Goal: Find specific page/section: Find specific page/section

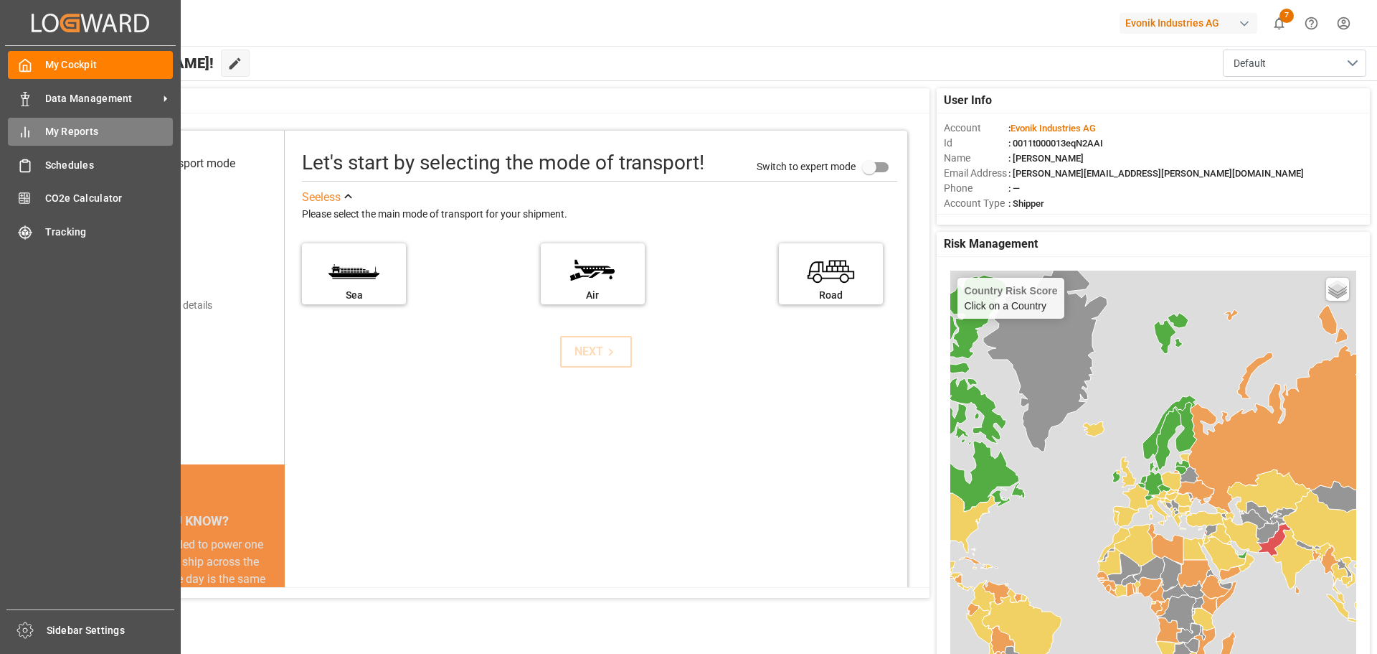
click at [49, 137] on span "My Reports" at bounding box center [109, 131] width 128 height 15
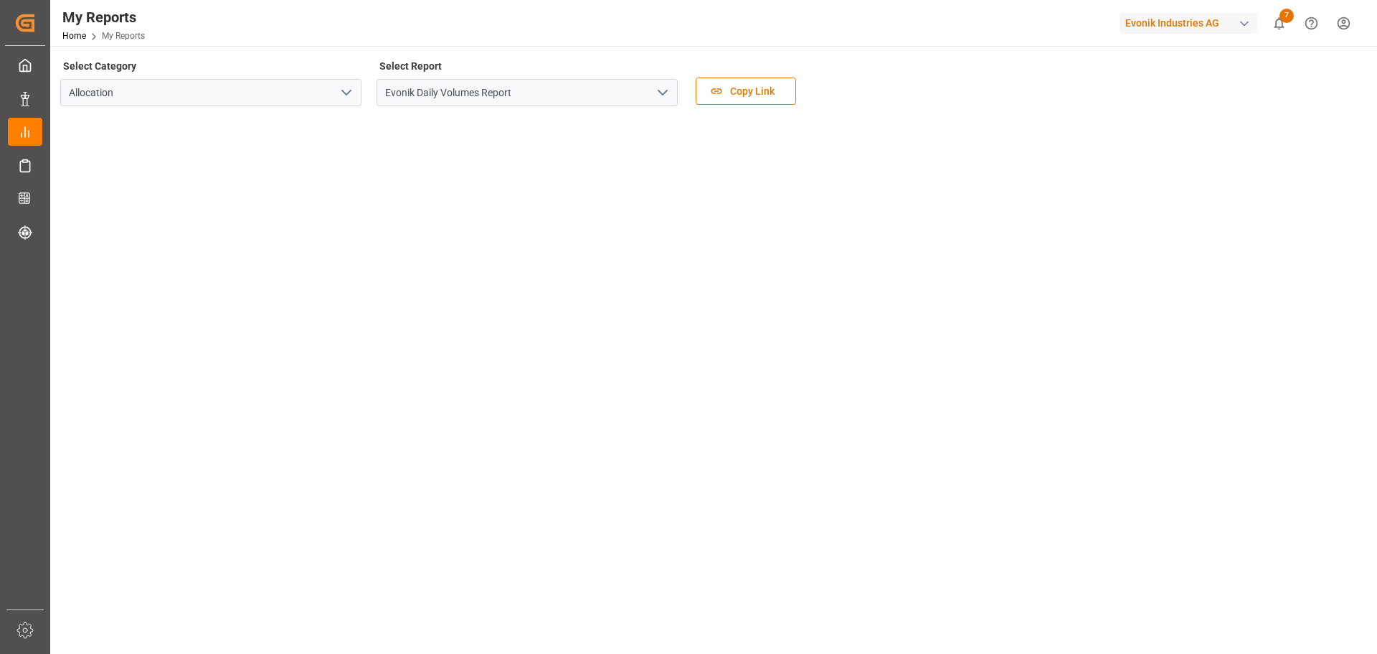
click at [661, 97] on icon "open menu" at bounding box center [662, 92] width 17 height 17
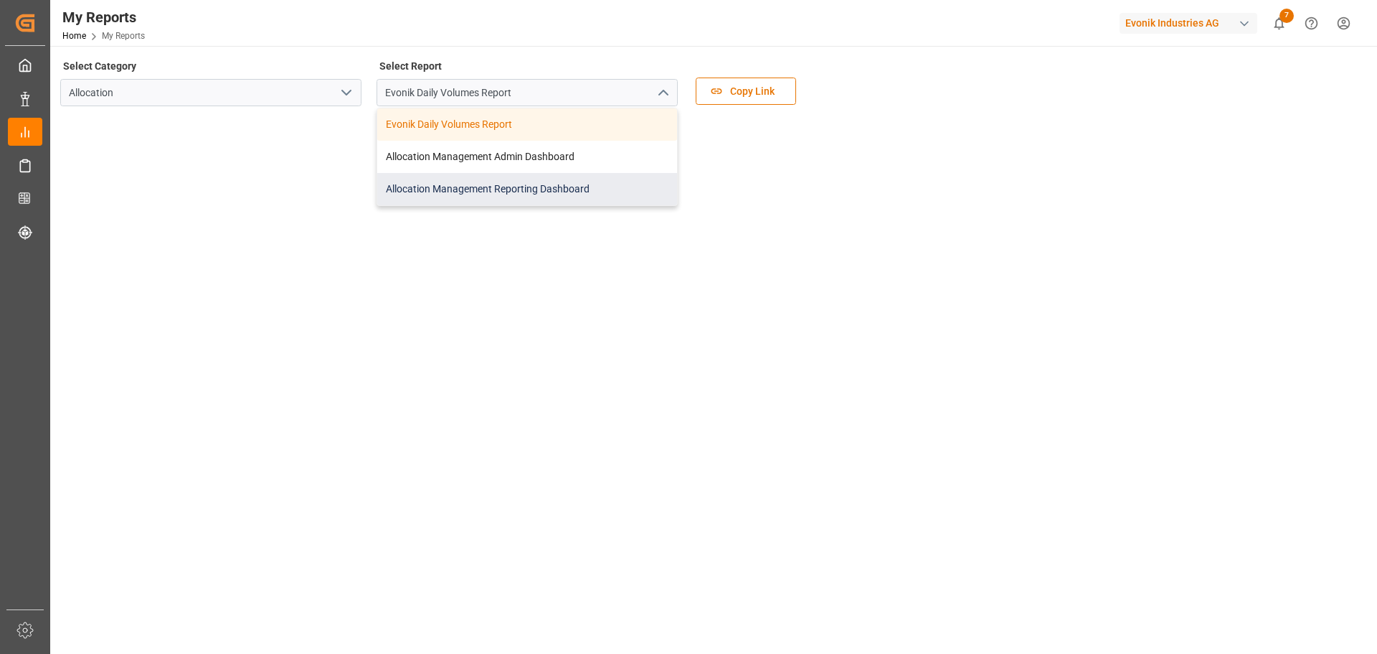
click at [494, 185] on div "Allocation Management Reporting Dashboard" at bounding box center [527, 189] width 300 height 32
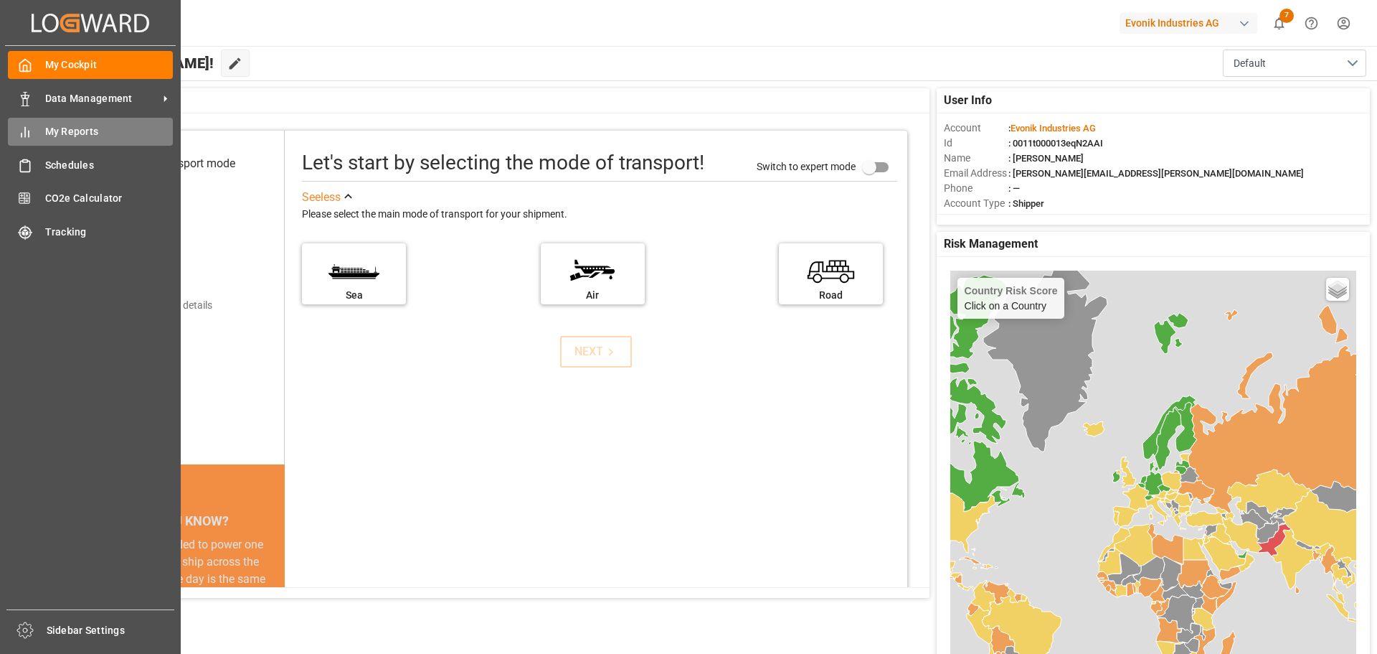
click at [53, 135] on span "My Reports" at bounding box center [109, 131] width 128 height 15
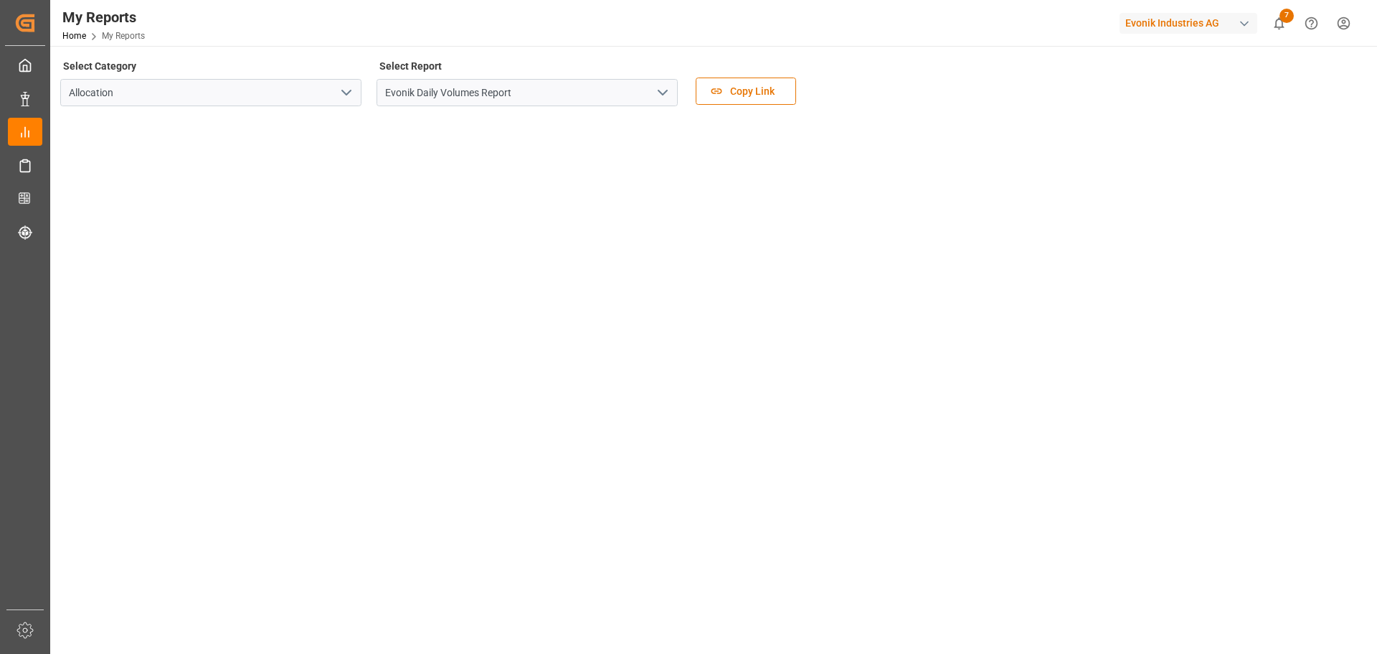
click at [663, 97] on icon "open menu" at bounding box center [662, 92] width 17 height 17
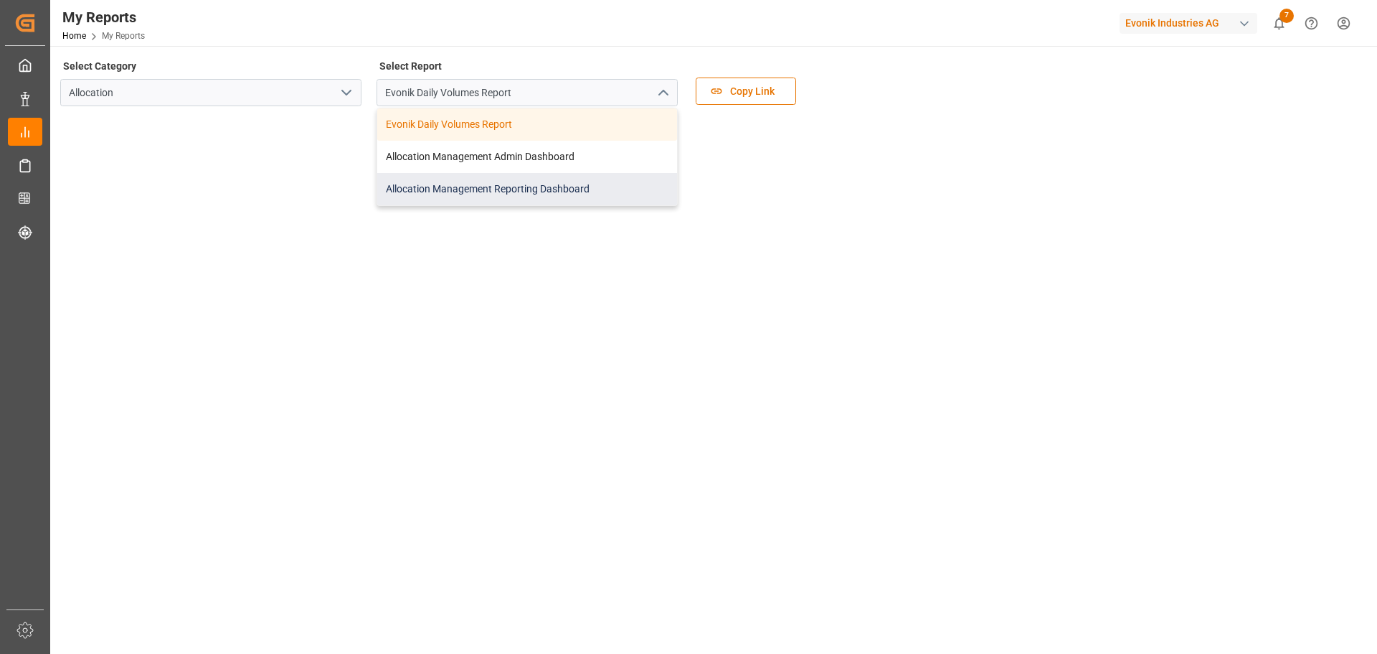
click at [515, 190] on div "Allocation Management Reporting Dashboard" at bounding box center [527, 189] width 300 height 32
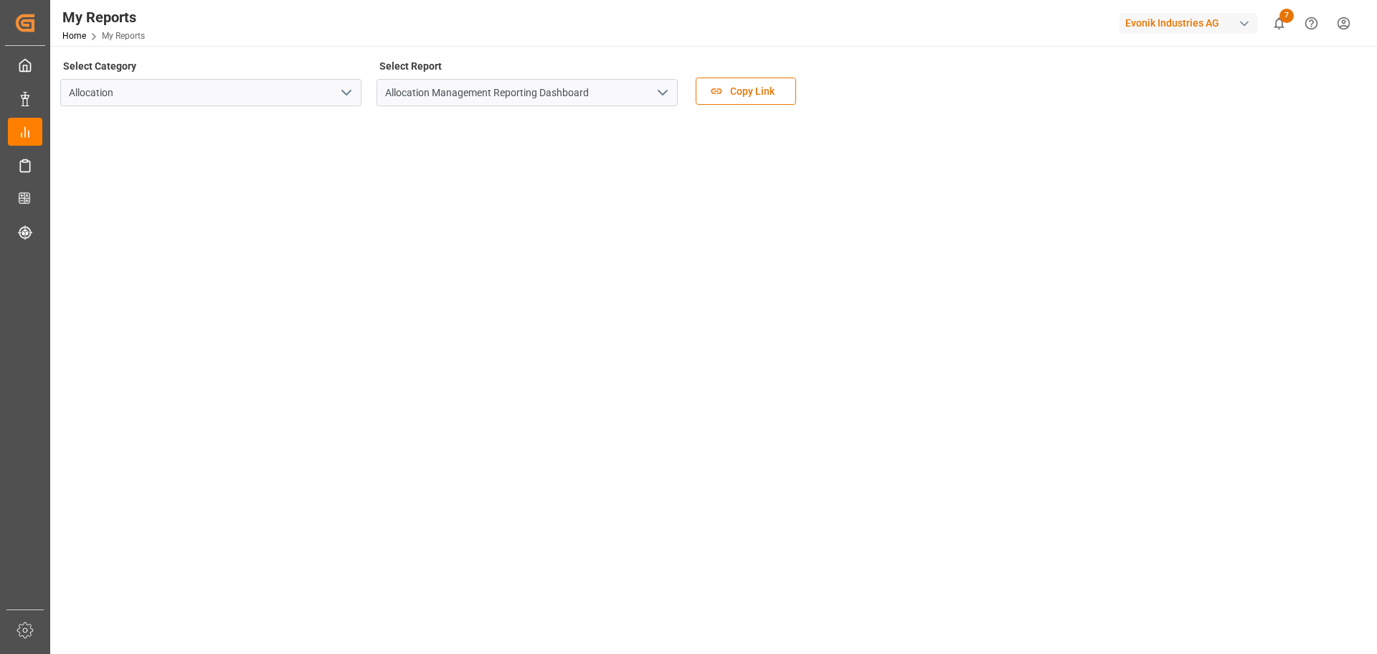
click at [223, 22] on div "My Reports Home My Reports Evonik Industries AG 7 Notifications Only show unrea…" at bounding box center [708, 23] width 1337 height 46
